Goal: Information Seeking & Learning: Learn about a topic

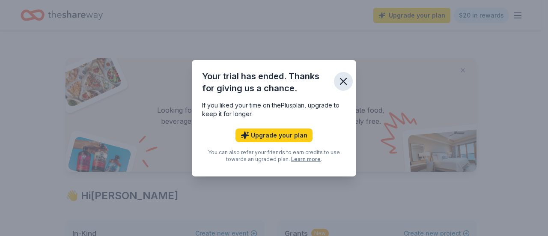
click at [343, 78] on icon "button" at bounding box center [343, 81] width 12 height 12
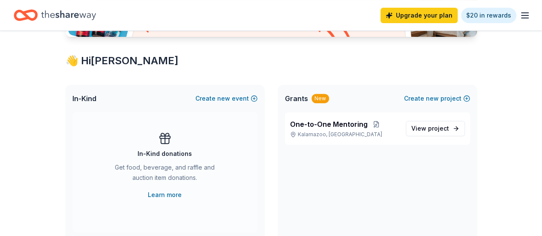
scroll to position [131, 0]
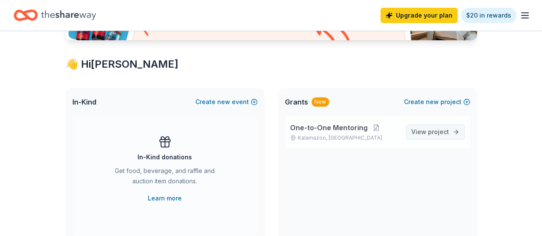
click at [421, 130] on span "View project" at bounding box center [430, 132] width 38 height 10
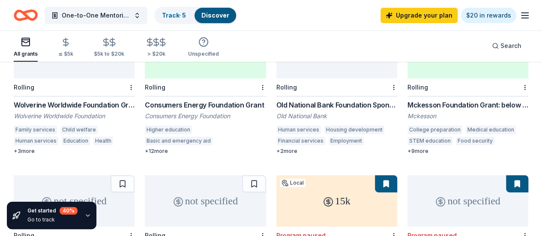
scroll to position [127, 0]
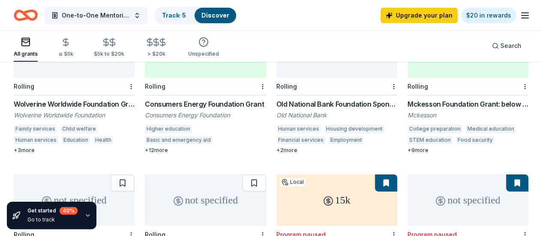
click at [68, 99] on div "Wolverine Worldwide Foundation Grant" at bounding box center [74, 104] width 121 height 10
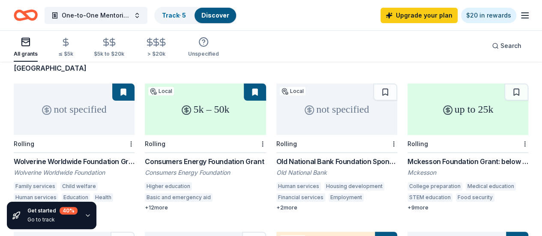
scroll to position [70, 0]
click at [179, 156] on div "Consumers Energy Foundation Grant" at bounding box center [205, 161] width 121 height 10
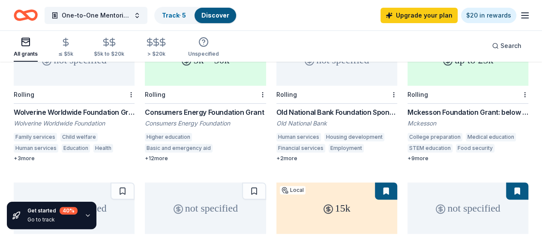
scroll to position [133, 0]
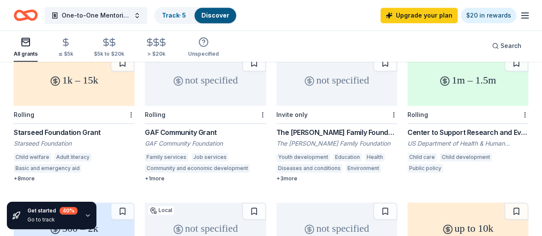
scroll to position [395, 0]
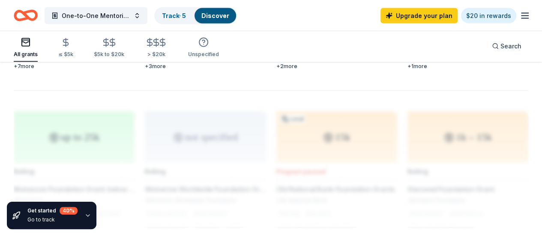
scroll to position [805, 0]
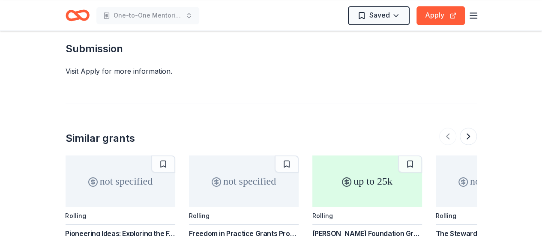
scroll to position [781, 0]
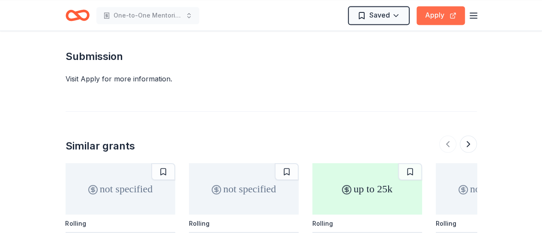
click at [436, 15] on button "Apply" at bounding box center [440, 15] width 48 height 19
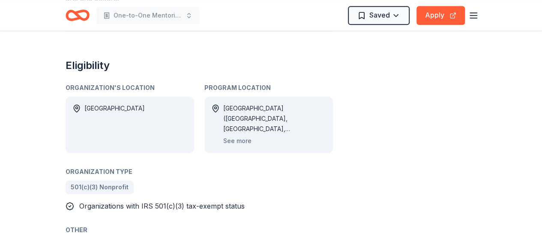
scroll to position [538, 0]
click at [244, 135] on button "See more" at bounding box center [237, 140] width 28 height 10
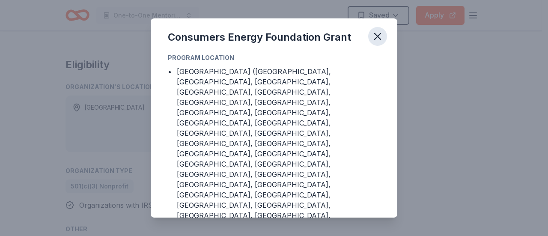
click at [380, 35] on icon "button" at bounding box center [378, 36] width 12 height 12
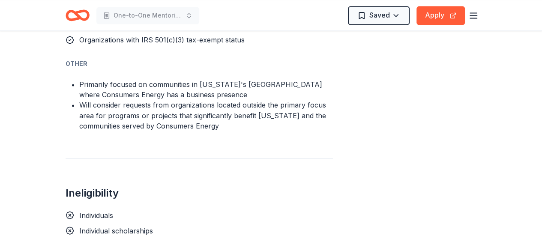
scroll to position [706, 0]
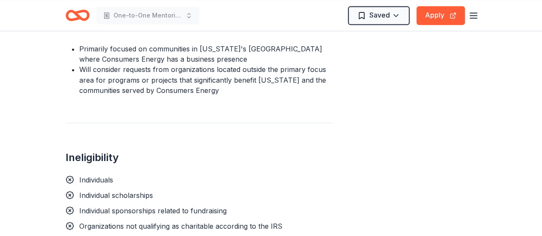
scroll to position [753, 0]
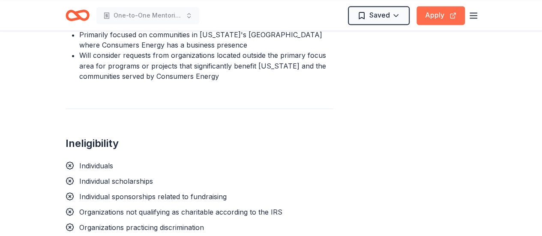
click at [428, 15] on button "Apply" at bounding box center [440, 15] width 48 height 19
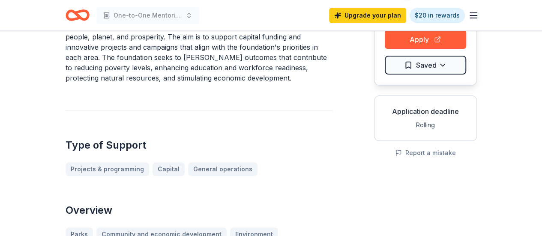
scroll to position [0, 0]
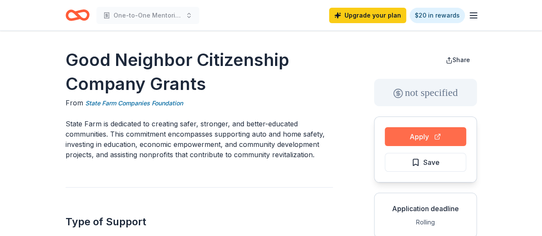
click at [412, 134] on button "Apply" at bounding box center [424, 136] width 81 height 19
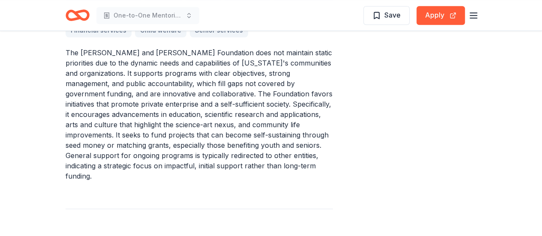
scroll to position [393, 0]
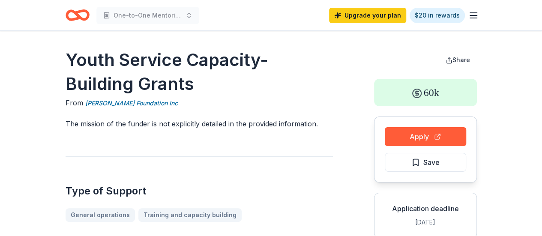
scroll to position [183, 0]
